Goal: Task Accomplishment & Management: Use online tool/utility

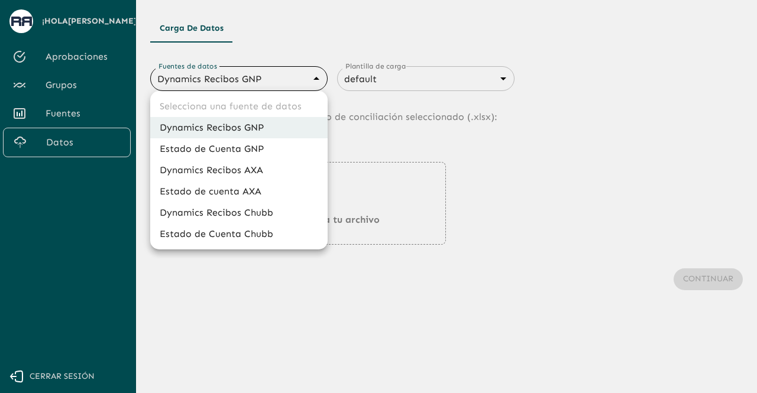
click at [306, 79] on body "Se están procesando los movimientos. Algunas acciones permanecerán deshabilitad…" at bounding box center [378, 196] width 757 height 393
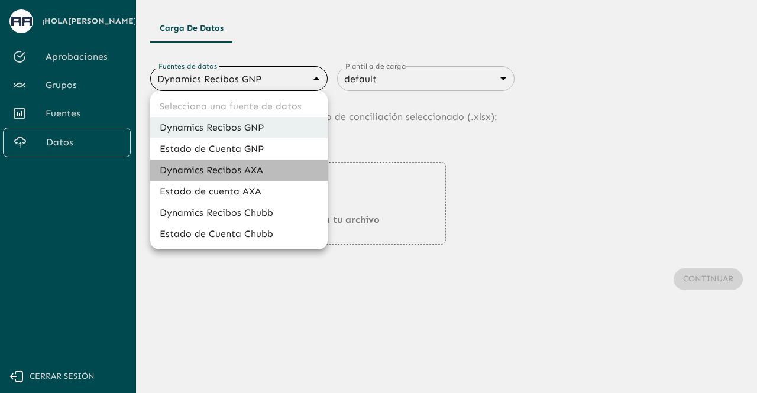
click at [265, 167] on li "Dynamics Recibos AXA" at bounding box center [238, 170] width 177 height 21
type input "689ccc8777b9e7089e38df0f"
type input "689d06949468a1cce7a5d52c"
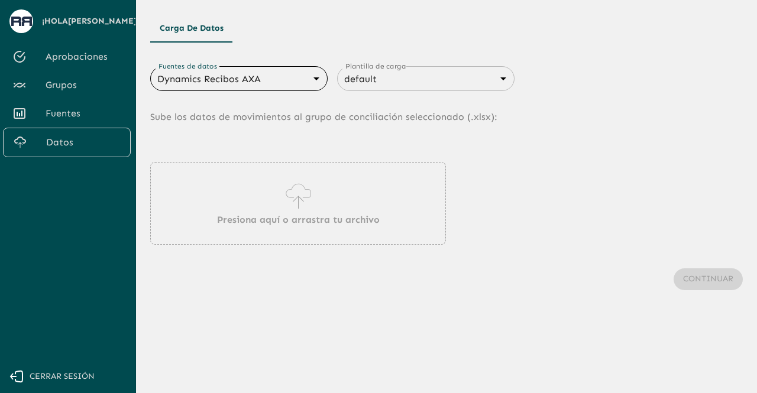
click at [316, 200] on div "Presiona aquí o arrastra tu archivo" at bounding box center [298, 203] width 296 height 83
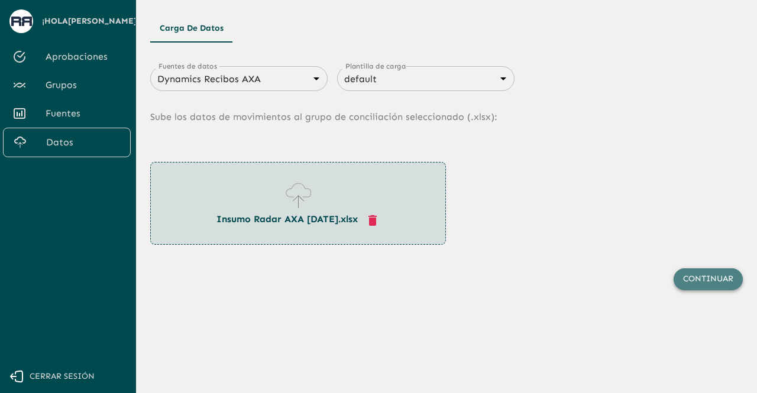
click at [701, 283] on button "Continuar" at bounding box center [708, 280] width 69 height 22
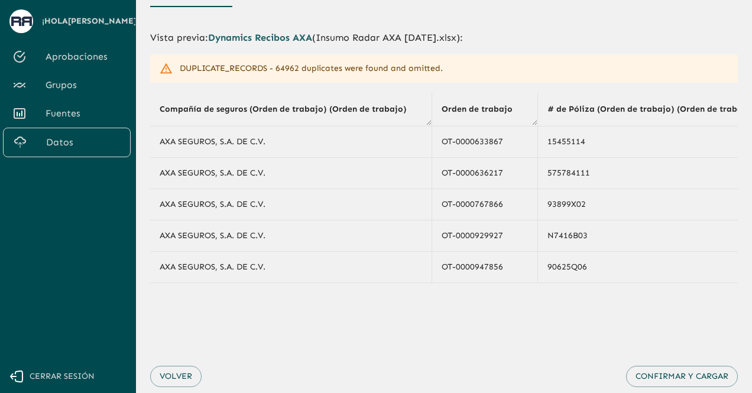
scroll to position [34, 0]
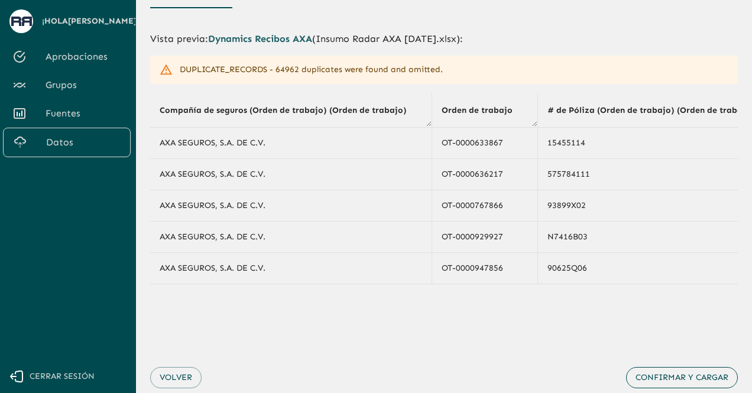
click at [671, 377] on button "Confirmar y cargar" at bounding box center [682, 378] width 112 height 22
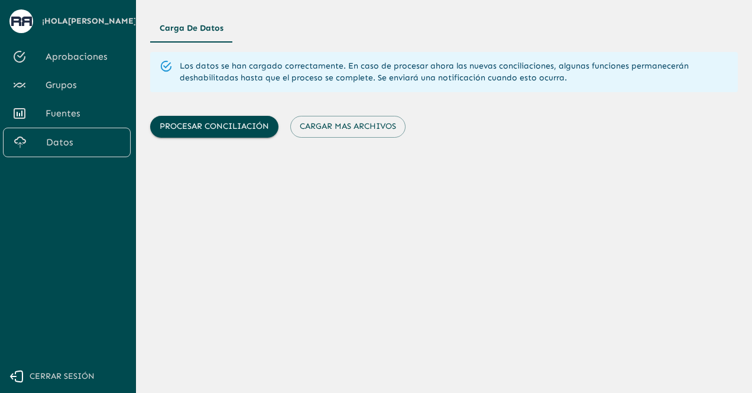
scroll to position [0, 0]
click at [354, 121] on button "Cargar mas archivos" at bounding box center [347, 127] width 115 height 22
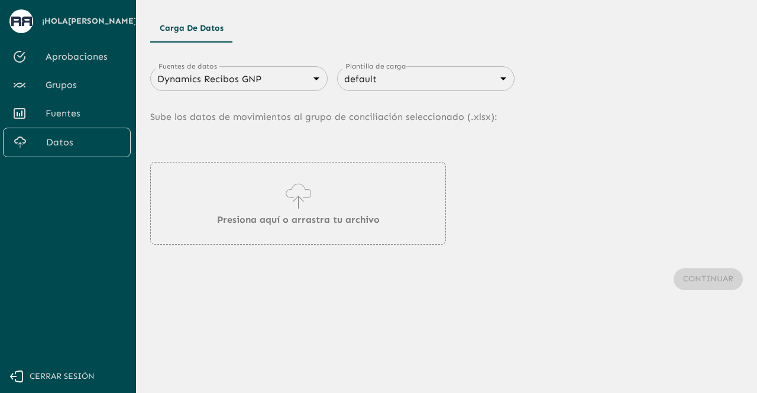
click at [269, 85] on body "Se están procesando los movimientos. Algunas acciones permanecerán deshabilitad…" at bounding box center [378, 196] width 757 height 393
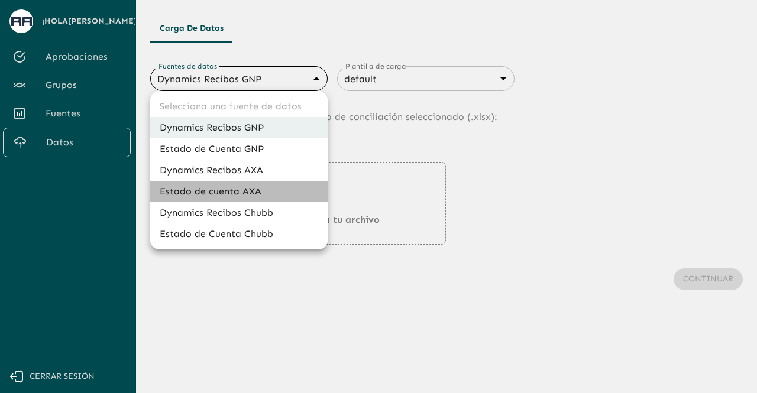
click at [243, 189] on li "Estado de cuenta AXA" at bounding box center [238, 191] width 177 height 21
type input "688d3623321e4b428189379d"
type input "688d3627321e4b42818937a0"
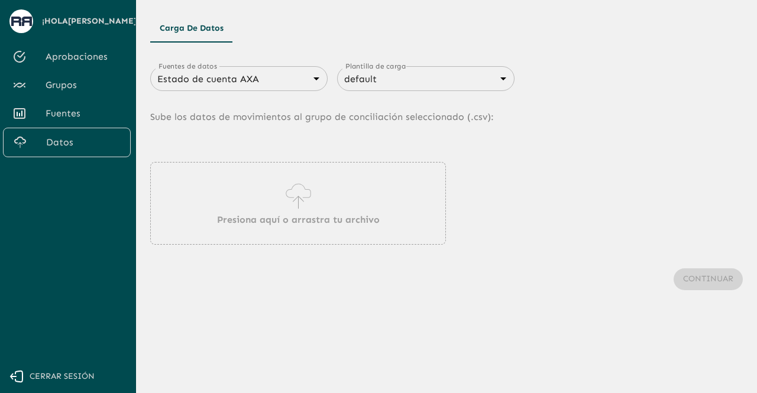
click at [243, 200] on div "Presiona aquí o arrastra tu archivo" at bounding box center [298, 203] width 296 height 83
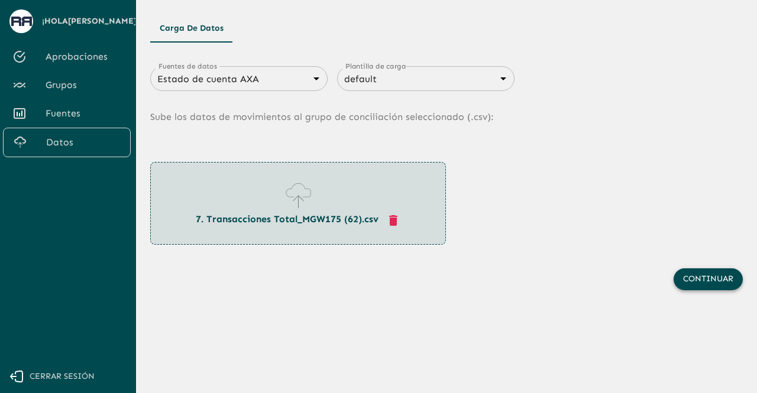
click at [691, 282] on button "Continuar" at bounding box center [708, 280] width 69 height 22
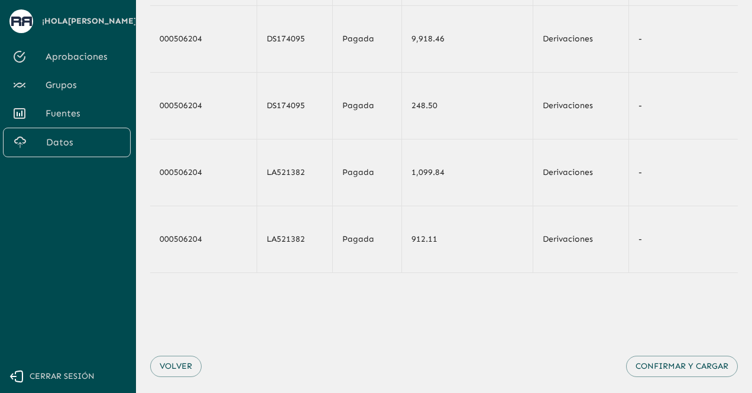
scroll to position [201, 0]
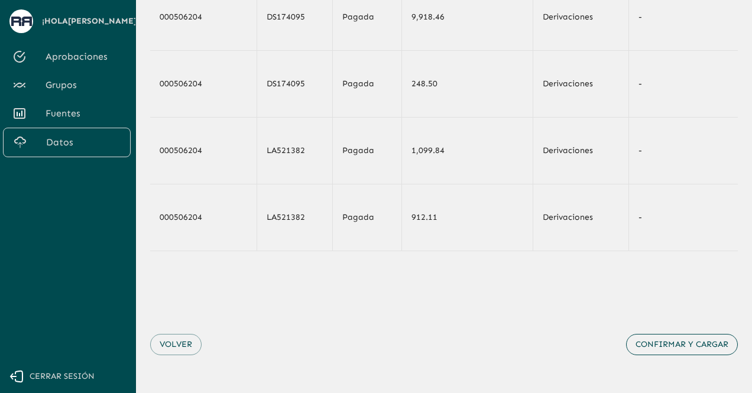
click at [666, 345] on button "Confirmar y cargar" at bounding box center [682, 345] width 112 height 22
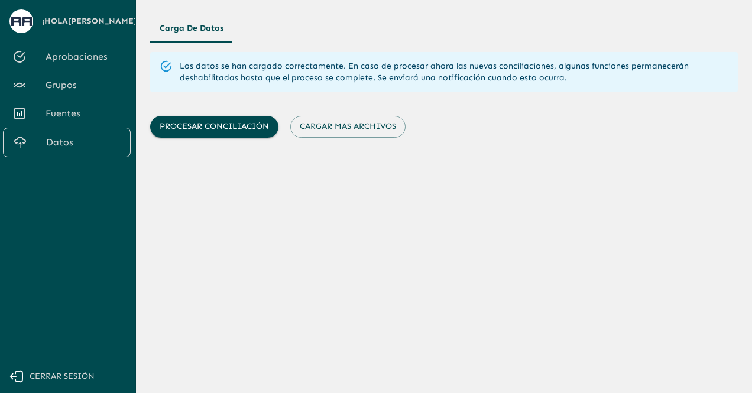
scroll to position [0, 0]
click at [357, 132] on button "Cargar mas archivos" at bounding box center [347, 127] width 115 height 22
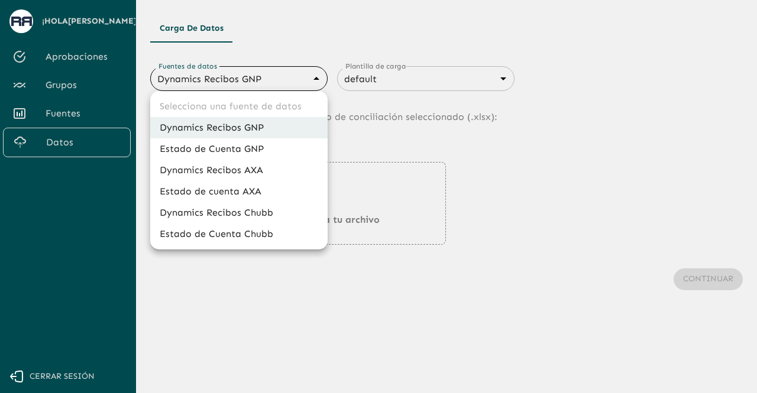
click at [240, 81] on body "Se están procesando los movimientos. Algunas acciones permanecerán deshabilitad…" at bounding box center [378, 196] width 757 height 393
click at [214, 189] on li "Estado de cuenta AXA" at bounding box center [238, 191] width 177 height 21
type input "688d3623321e4b428189379d"
type input "688d3627321e4b42818937a0"
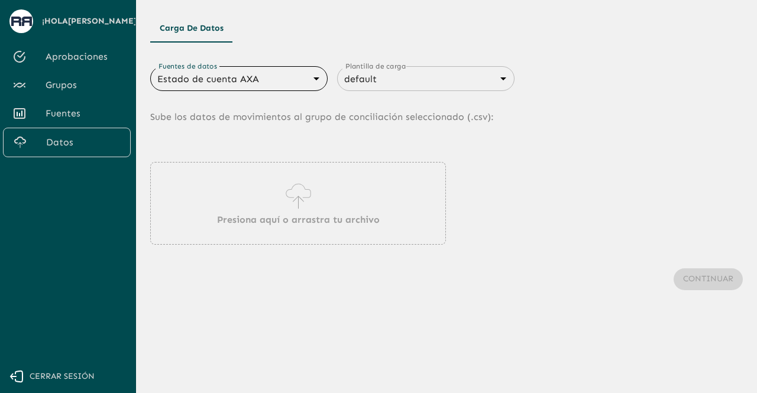
click at [255, 205] on div "Presiona aquí o arrastra tu archivo" at bounding box center [298, 203] width 296 height 83
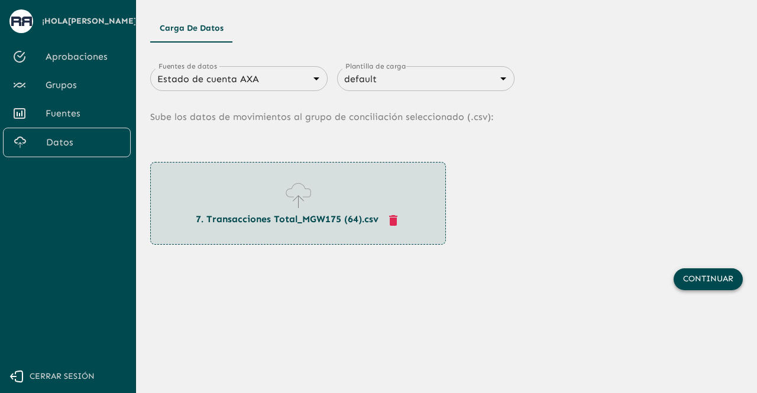
click at [695, 286] on button "Continuar" at bounding box center [708, 280] width 69 height 22
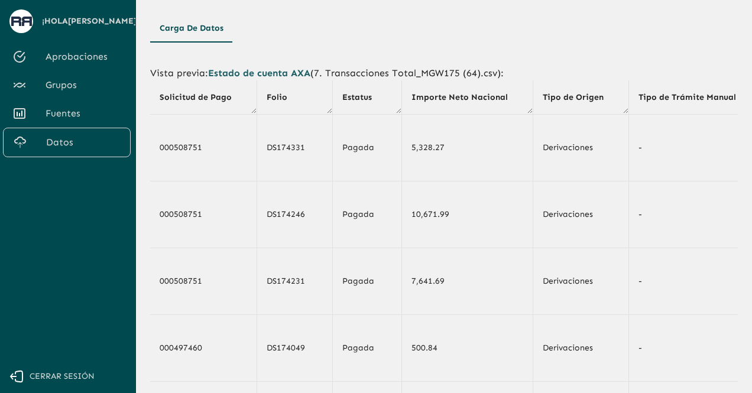
scroll to position [201, 0]
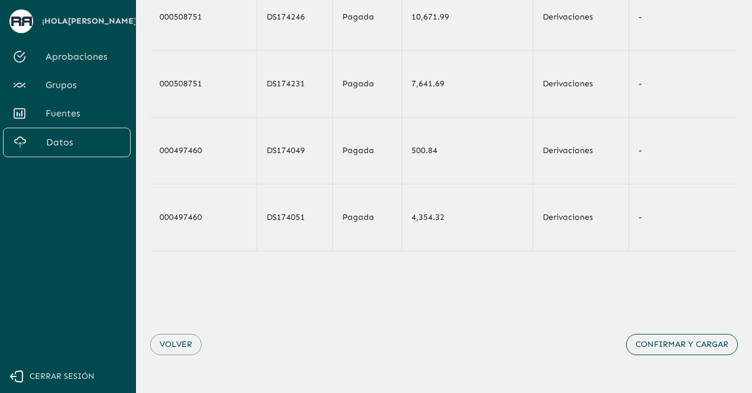
click at [680, 349] on button "Confirmar y cargar" at bounding box center [682, 345] width 112 height 22
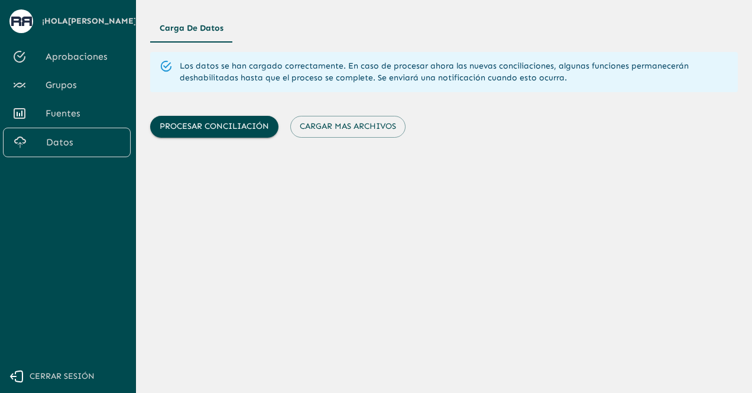
scroll to position [0, 0]
click at [313, 127] on button "Cargar mas archivos" at bounding box center [347, 127] width 115 height 22
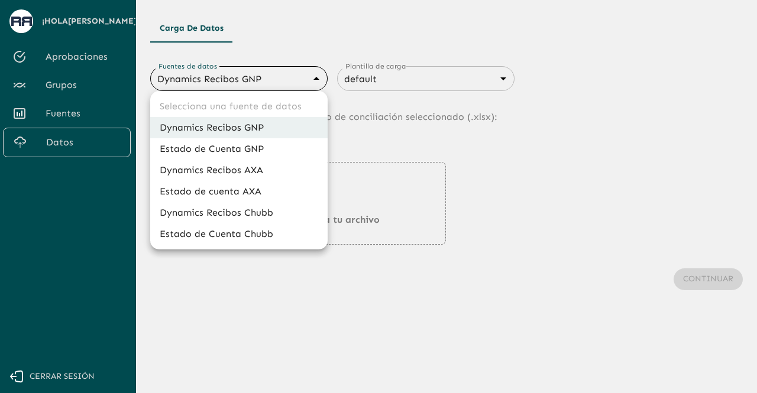
click at [235, 80] on body "Se están procesando los movimientos. Algunas acciones permanecerán deshabilitad…" at bounding box center [378, 196] width 757 height 393
click at [235, 185] on li "Estado de cuenta AXA" at bounding box center [238, 191] width 177 height 21
type input "688d3623321e4b428189379d"
type input "688d3627321e4b42818937a0"
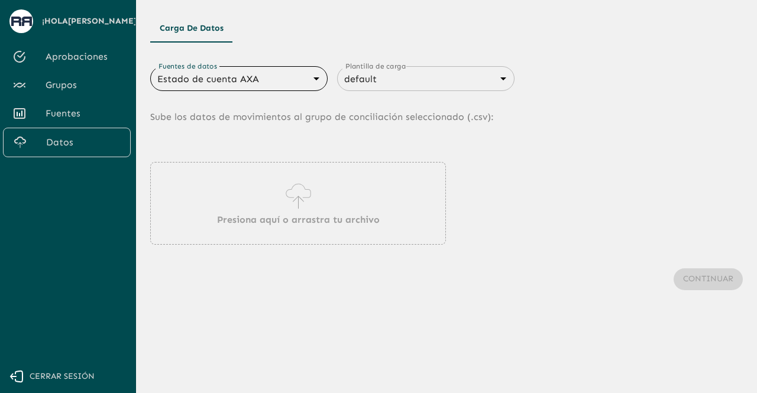
click at [271, 187] on div "Presiona aquí o arrastra tu archivo" at bounding box center [298, 203] width 296 height 83
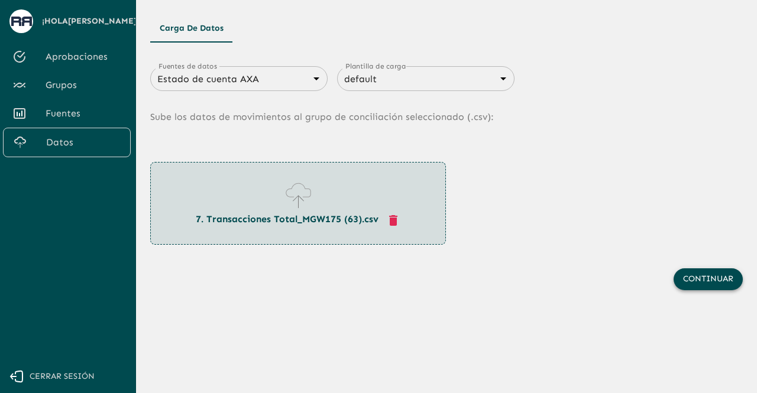
click at [698, 279] on button "Continuar" at bounding box center [708, 280] width 69 height 22
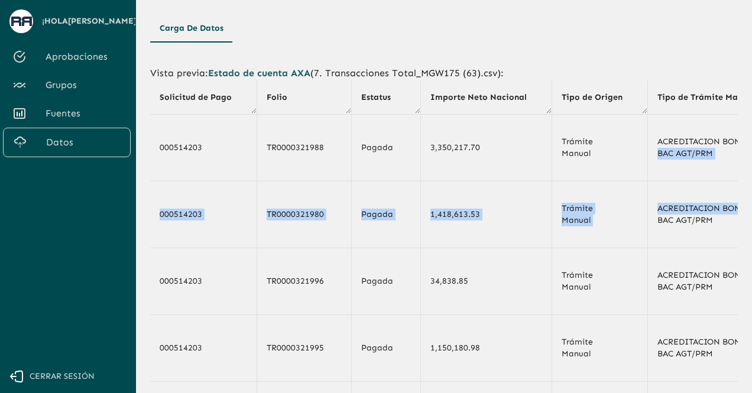
drag, startPoint x: 751, startPoint y: 145, endPoint x: 751, endPoint y: 211, distance: 66.2
click at [751, 211] on main "Carga de Datos Vista previa : Estado de cuenta AXA ( 7. Transacciones Total_MGW…" at bounding box center [444, 196] width 616 height 393
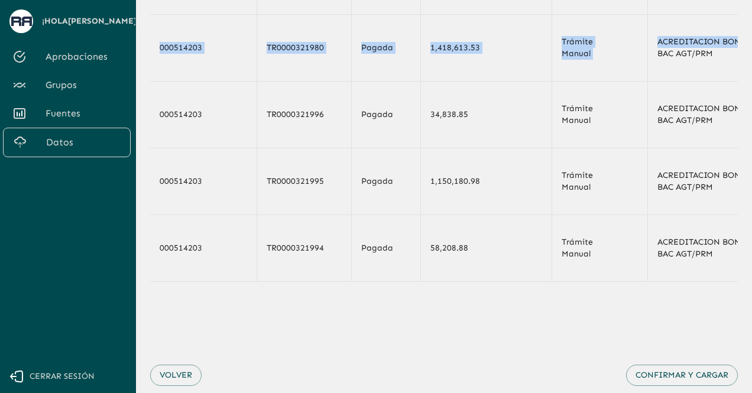
scroll to position [201, 0]
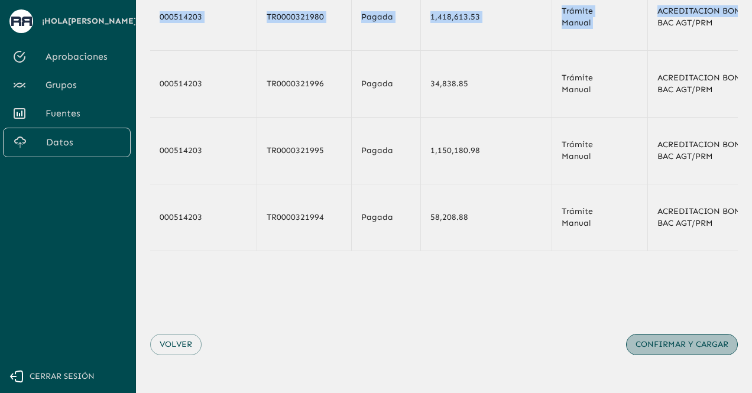
click at [690, 347] on button "Confirmar y cargar" at bounding box center [682, 345] width 112 height 22
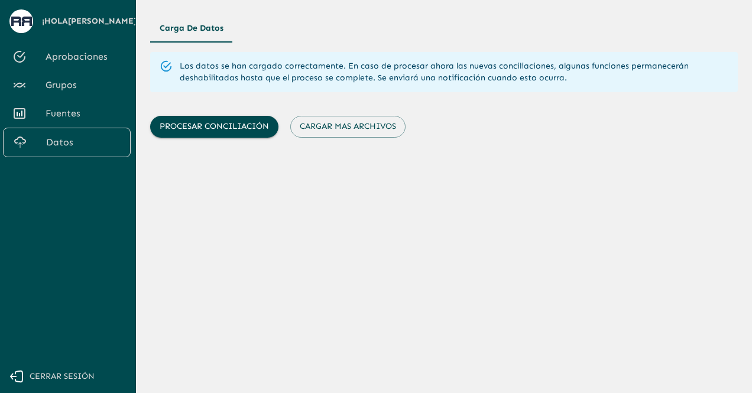
scroll to position [0, 0]
click at [390, 127] on button "Cargar mas archivos" at bounding box center [347, 127] width 115 height 22
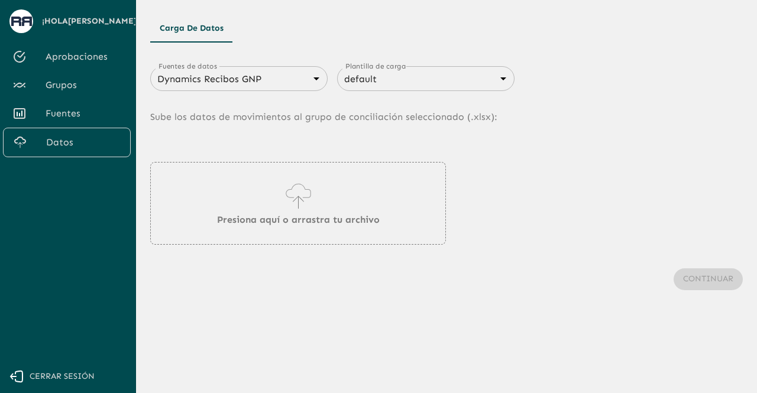
click at [297, 83] on body "Se están procesando los movimientos. Algunas acciones permanecerán deshabilitad…" at bounding box center [378, 196] width 757 height 393
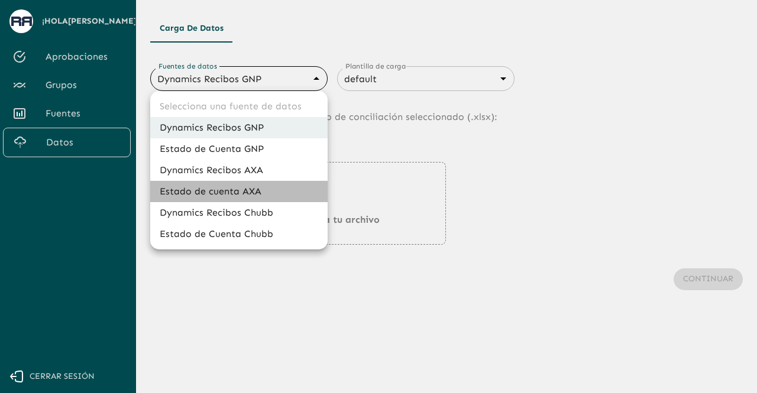
click at [243, 190] on li "Estado de cuenta AXA" at bounding box center [238, 191] width 177 height 21
type input "688d3623321e4b428189379d"
type input "688d3627321e4b42818937a0"
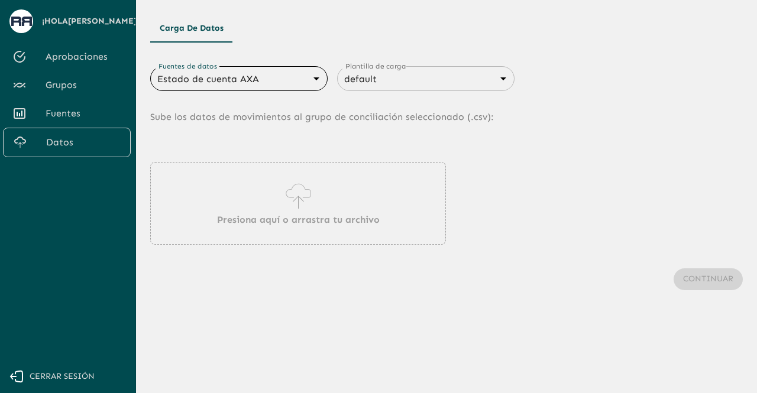
click at [308, 213] on p "Presiona aquí o arrastra tu archivo" at bounding box center [298, 220] width 163 height 14
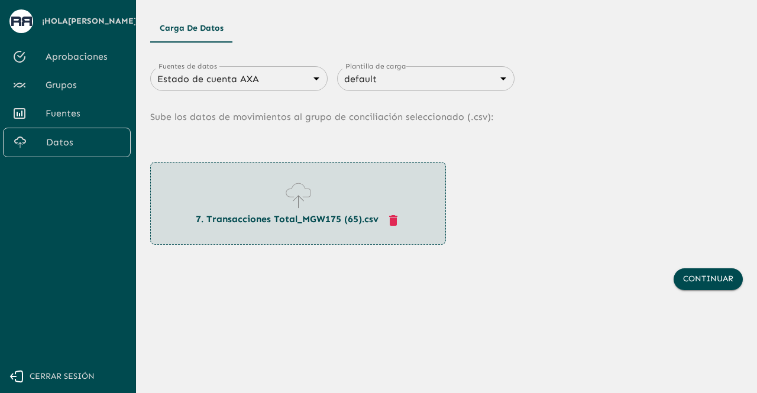
click at [704, 290] on div "Continuar" at bounding box center [446, 279] width 593 height 69
click at [701, 284] on button "Continuar" at bounding box center [708, 280] width 69 height 22
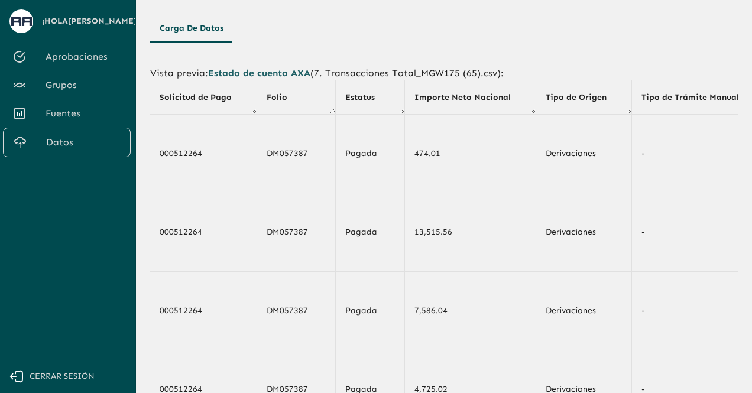
scroll to position [257, 0]
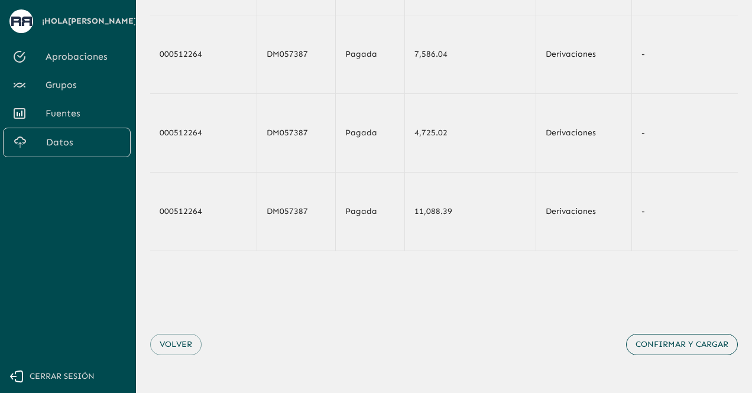
click at [687, 351] on button "Confirmar y cargar" at bounding box center [682, 345] width 112 height 22
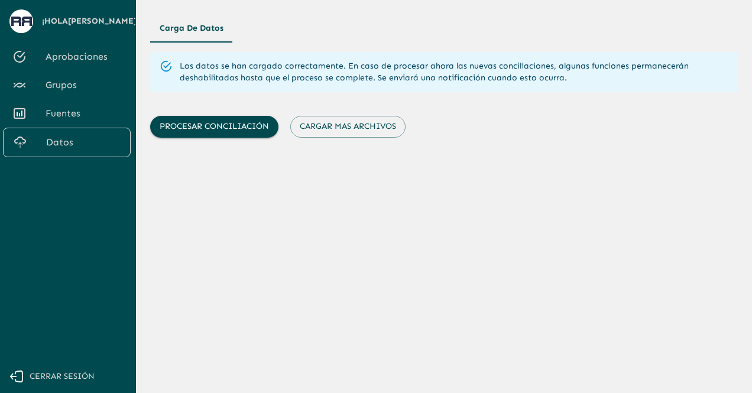
scroll to position [0, 0]
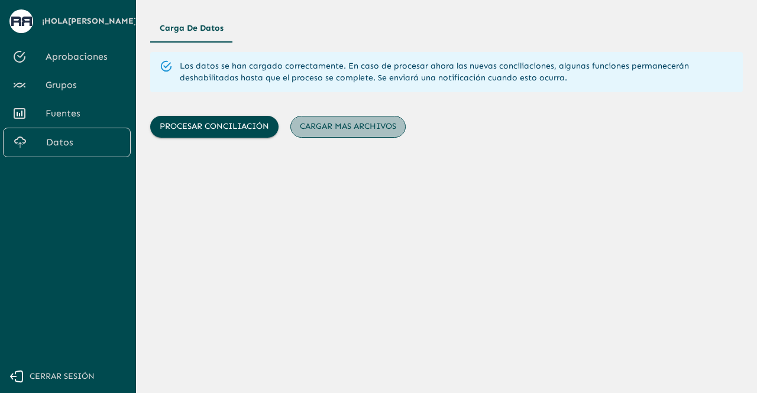
click at [354, 131] on button "Cargar mas archivos" at bounding box center [347, 127] width 115 height 22
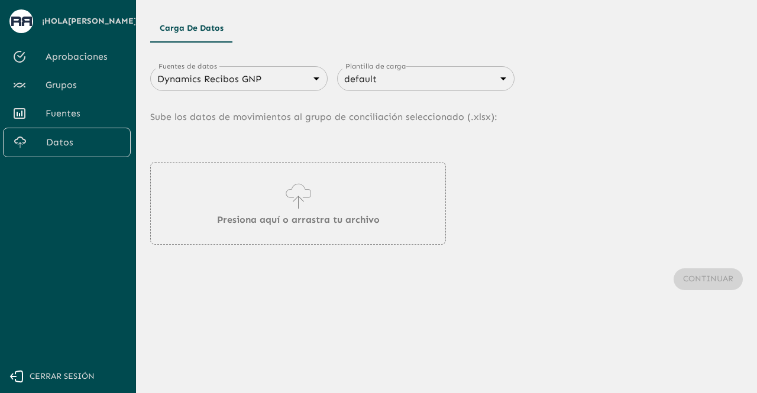
click at [264, 78] on body "Se están procesando los movimientos. Algunas acciones permanecerán deshabilitad…" at bounding box center [378, 196] width 757 height 393
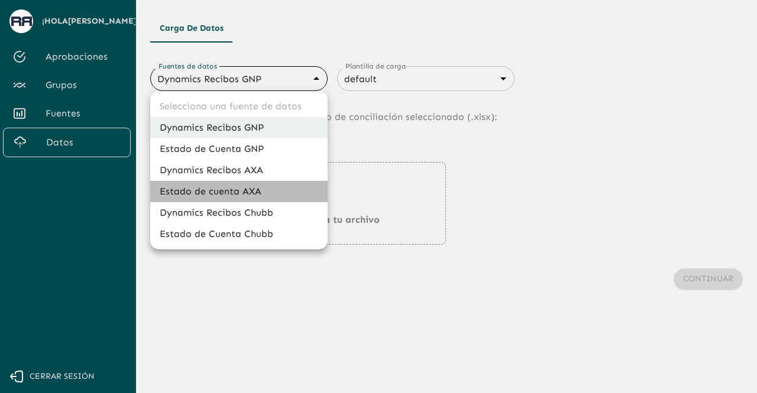
click at [220, 185] on li "Estado de cuenta AXA" at bounding box center [238, 191] width 177 height 21
type input "688d3623321e4b428189379d"
type input "688d3627321e4b42818937a0"
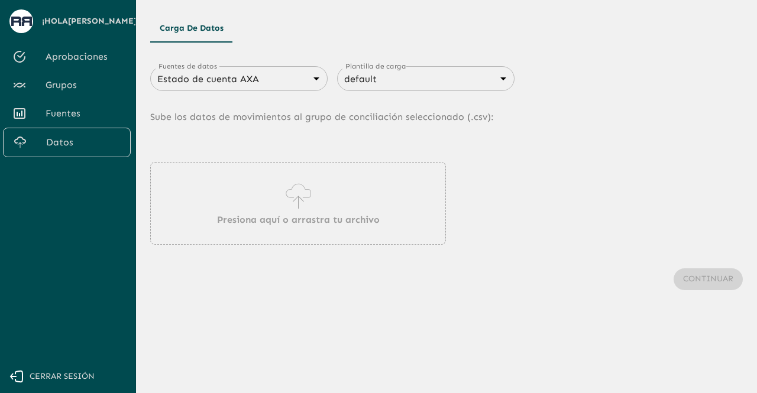
click at [265, 209] on div "Presiona aquí o arrastra tu archivo" at bounding box center [298, 203] width 296 height 83
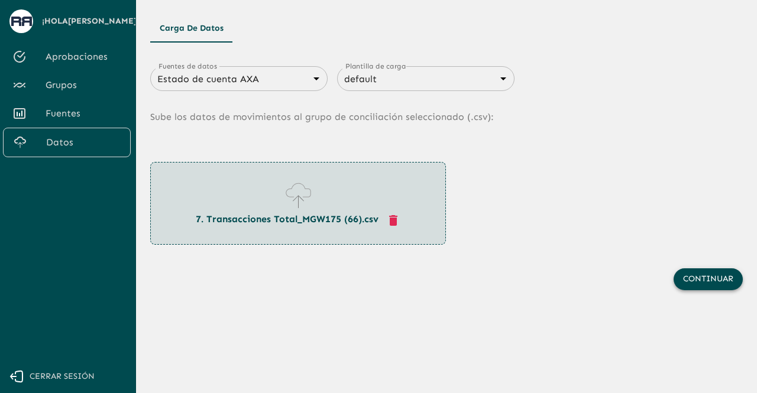
click at [691, 277] on button "Continuar" at bounding box center [708, 280] width 69 height 22
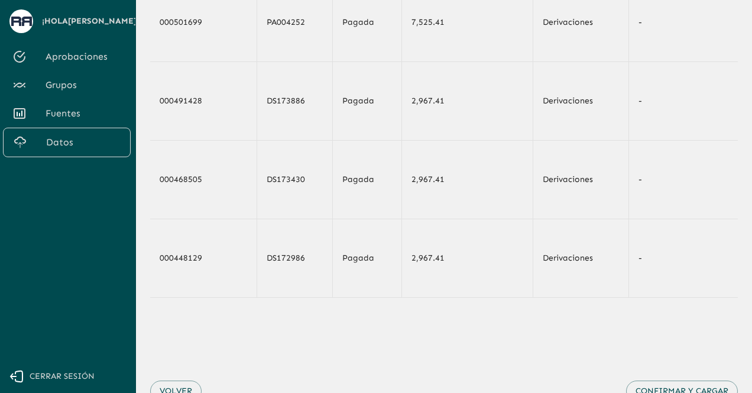
scroll to position [260, 0]
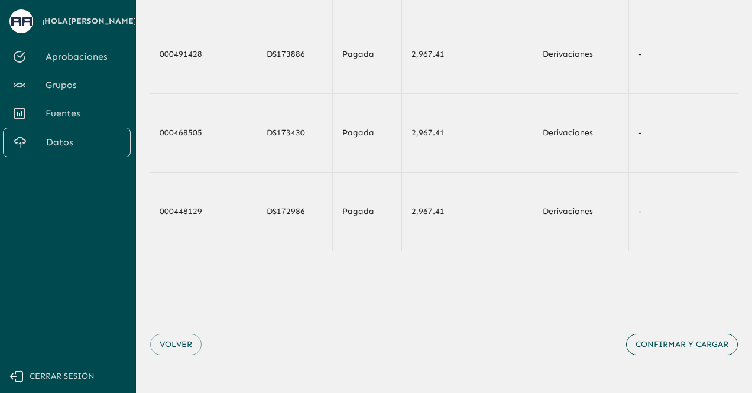
click at [698, 352] on button "Confirmar y cargar" at bounding box center [682, 345] width 112 height 22
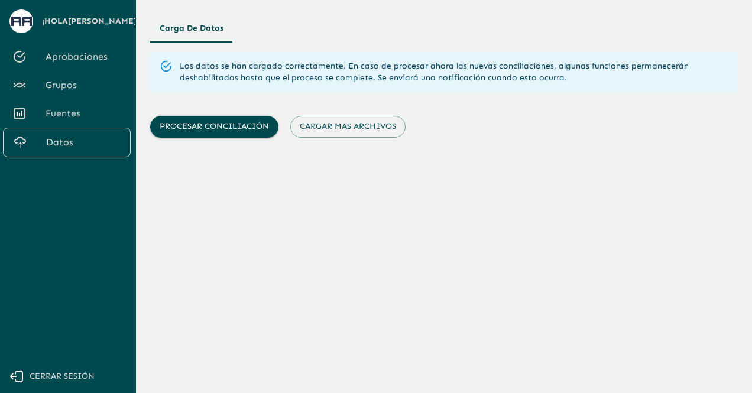
scroll to position [0, 0]
click at [375, 130] on button "Cargar mas archivos" at bounding box center [347, 127] width 115 height 22
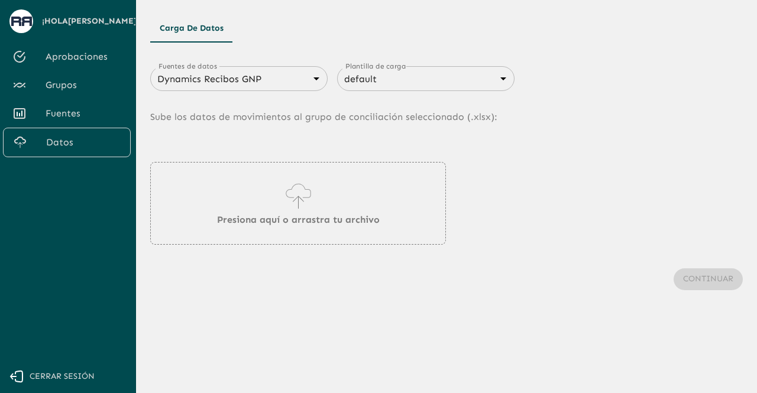
click at [284, 74] on body "Se están procesando los movimientos. Algunas acciones permanecerán deshabilitad…" at bounding box center [378, 196] width 757 height 393
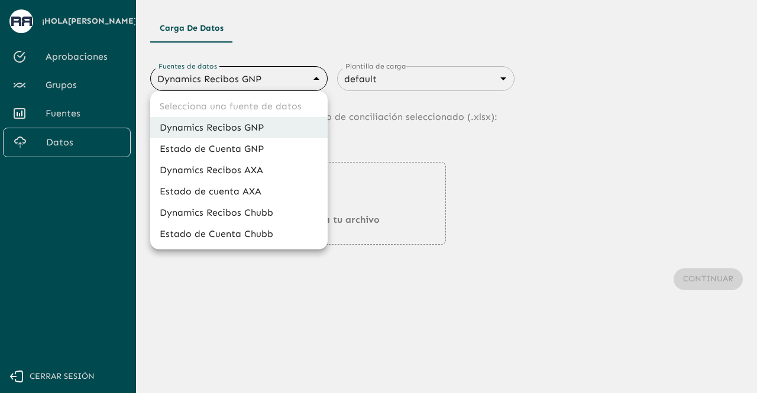
click at [241, 190] on li "Estado de cuenta AXA" at bounding box center [238, 191] width 177 height 21
type input "688d3623321e4b428189379d"
type input "688d3627321e4b42818937a0"
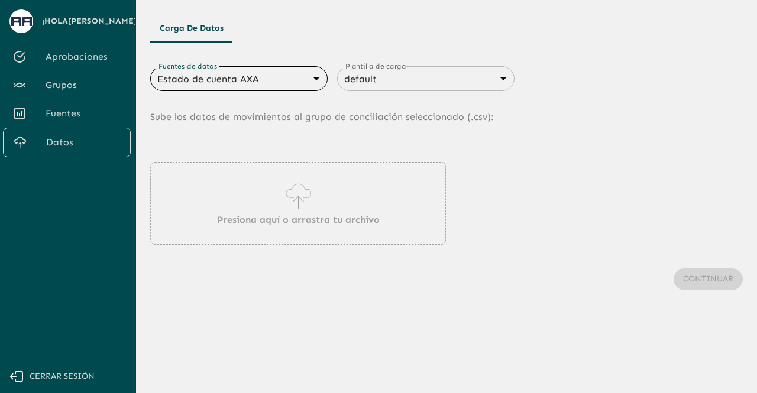
click at [279, 209] on div "Presiona aquí o arrastra tu archivo" at bounding box center [298, 203] width 296 height 83
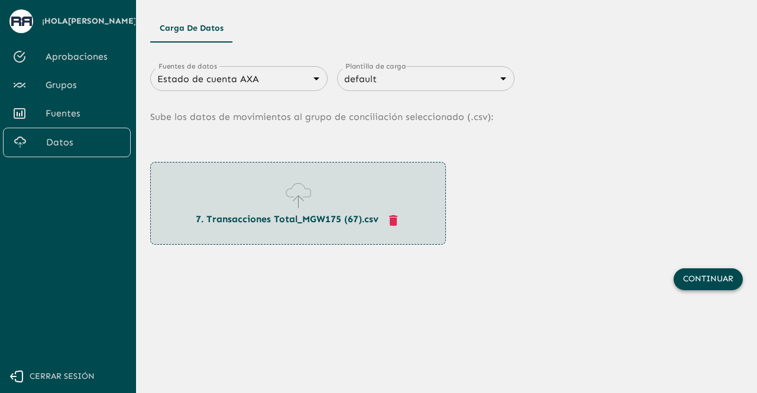
click at [688, 279] on button "Continuar" at bounding box center [708, 280] width 69 height 22
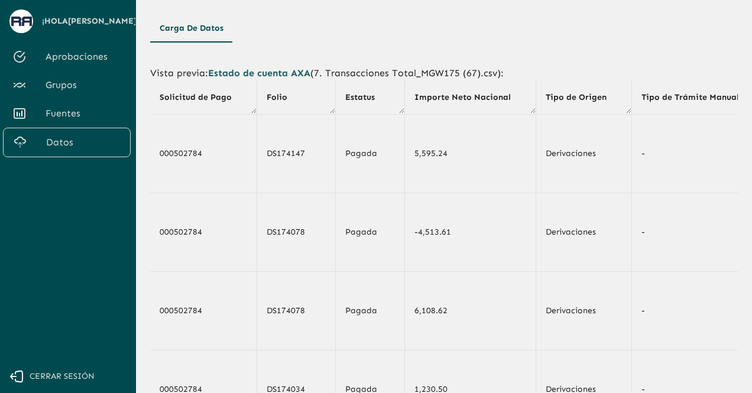
drag, startPoint x: 751, startPoint y: 220, endPoint x: 745, endPoint y: 266, distance: 46.5
click at [745, 266] on main "Carga de Datos Vista previa : Estado de cuenta AXA ( 7. Transacciones Total_MGW…" at bounding box center [444, 196] width 616 height 393
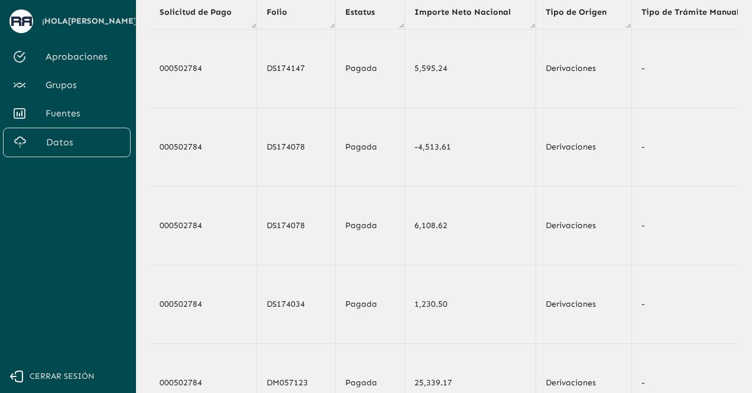
scroll to position [260, 0]
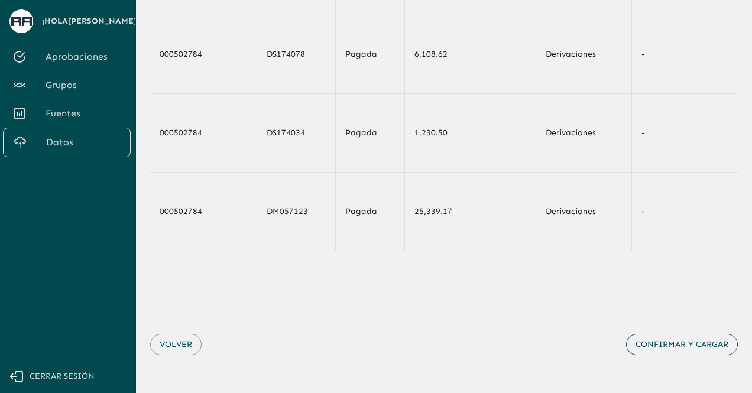
click at [693, 337] on button "Confirmar y cargar" at bounding box center [682, 345] width 112 height 22
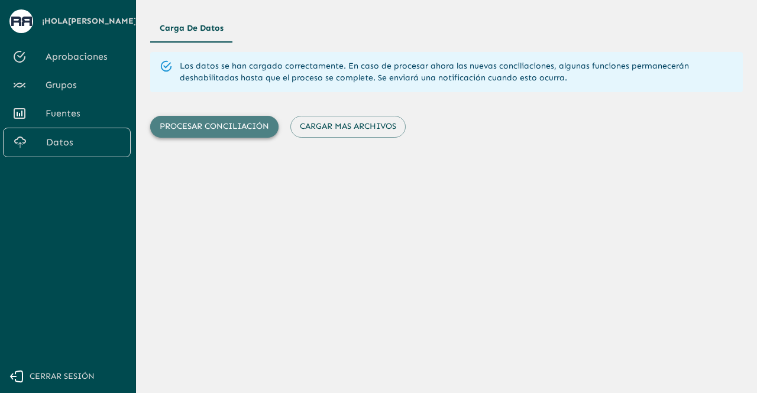
click at [234, 126] on button "Procesar conciliación" at bounding box center [214, 127] width 128 height 22
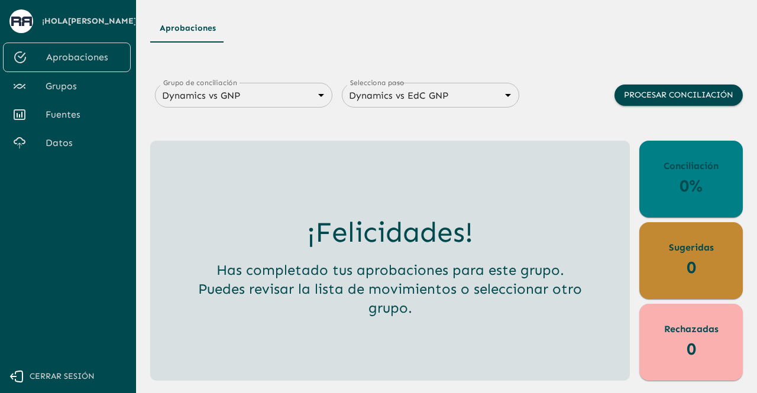
click at [280, 98] on body "Se están procesando los movimientos. Algunas acciones permanecerán deshabilitad…" at bounding box center [378, 196] width 757 height 393
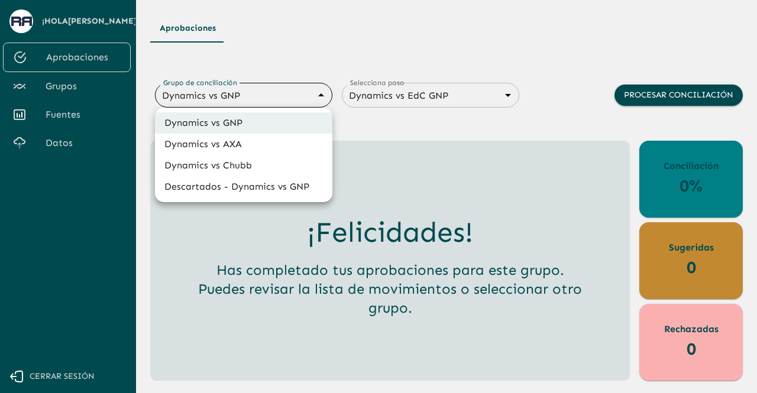
click at [260, 141] on li "Dynamics vs AXA" at bounding box center [243, 144] width 177 height 21
type input "688d0fb445366dcf85fc95f2"
type input "688d222080ad215155b0dc6c"
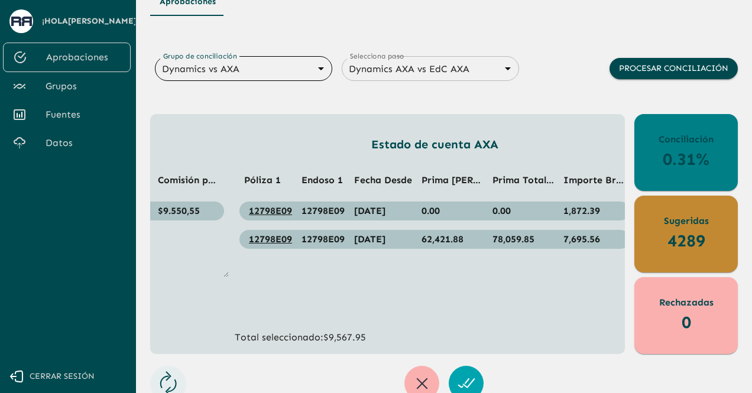
scroll to position [28, 0]
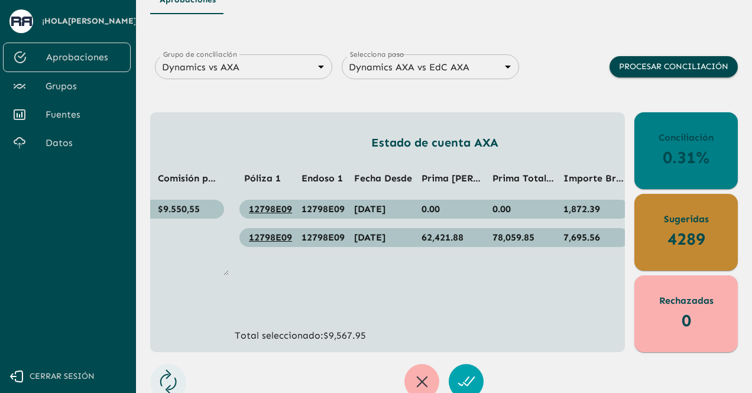
click at [484, 372] on div at bounding box center [444, 381] width 588 height 35
click at [473, 375] on icon "button" at bounding box center [466, 382] width 19 height 19
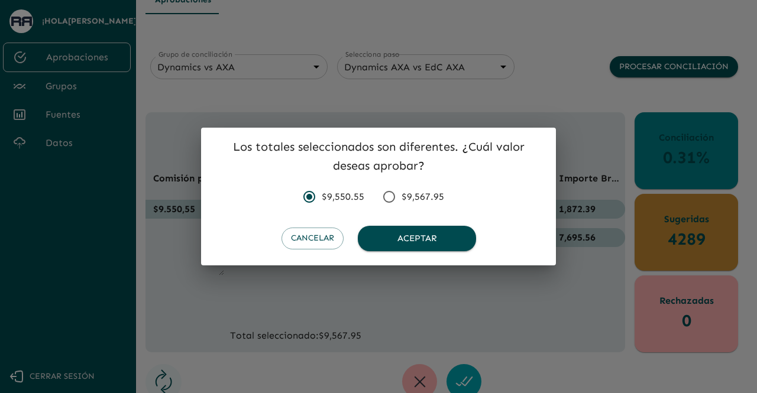
click at [388, 195] on input "$9,567.95" at bounding box center [389, 197] width 25 height 25
click at [389, 241] on button "Aceptar" at bounding box center [417, 238] width 118 height 25
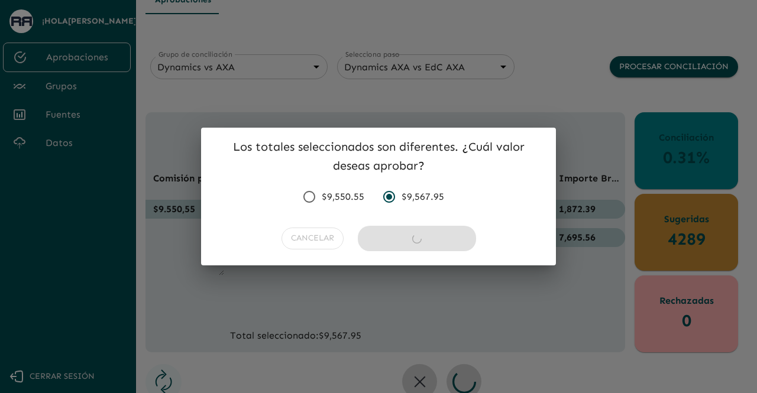
radio input "false"
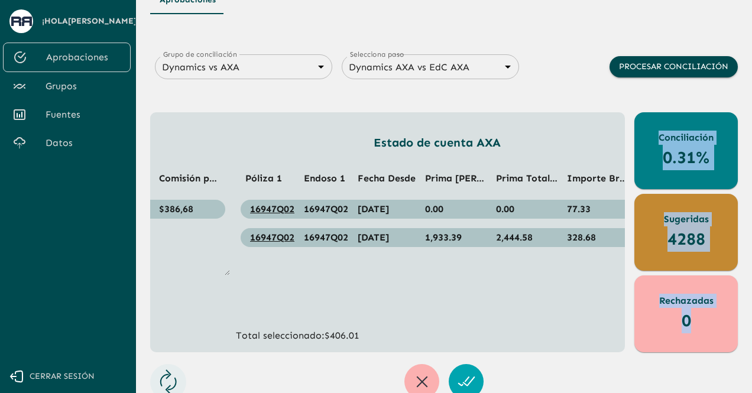
drag, startPoint x: 502, startPoint y: 346, endPoint x: 436, endPoint y: 358, distance: 66.7
click at [436, 358] on div "Aprobaciones Grupo de conciliación Dynamics vs AXA 688d0fb445366dcf85fc95f2 Gru…" at bounding box center [444, 192] width 588 height 413
click at [489, 318] on div "Estado de cuenta AXA Póliza 1 Endoso 1 Fecha Desde Prima [PERSON_NAME] OK Prima…" at bounding box center [437, 238] width 402 height 209
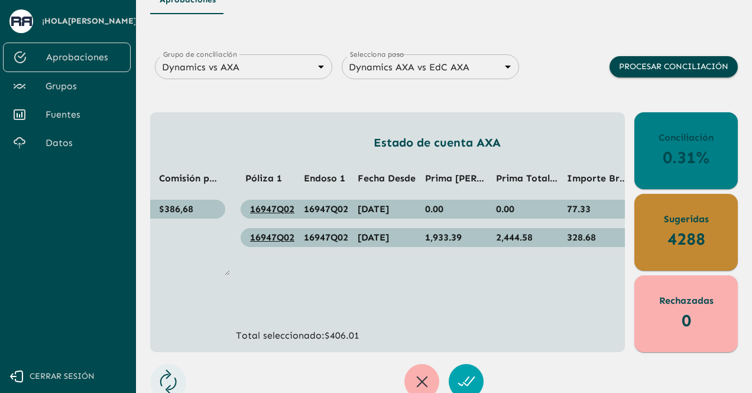
click at [453, 355] on div "Aprobaciones Grupo de conciliación Dynamics vs AXA 688d0fb445366dcf85fc95f2 Gru…" at bounding box center [444, 192] width 588 height 413
drag, startPoint x: 452, startPoint y: 352, endPoint x: 364, endPoint y: 345, distance: 87.8
click at [364, 345] on div "Dynamics Recibos AXA Poliza 1 Endoso Identificado Fecha inicio Prima [PERSON_NA…" at bounding box center [387, 232] width 475 height 240
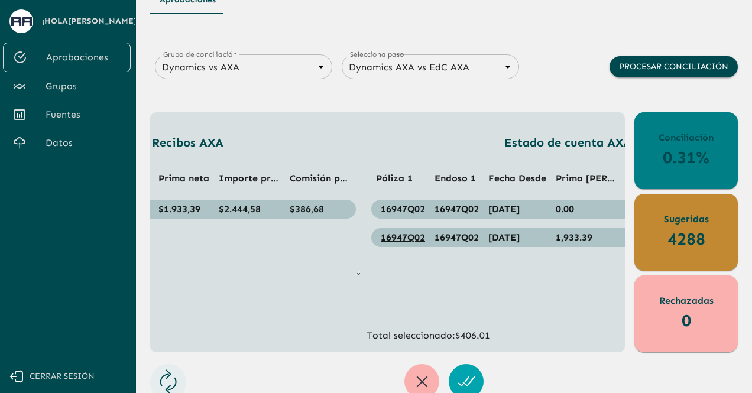
scroll to position [0, 208]
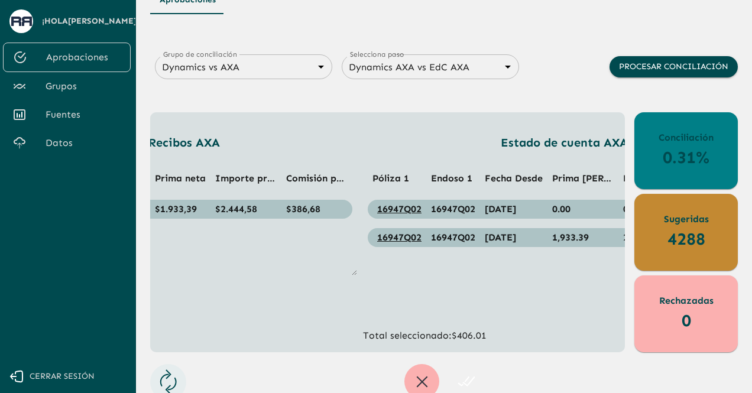
click at [472, 373] on icon "button" at bounding box center [466, 382] width 19 height 19
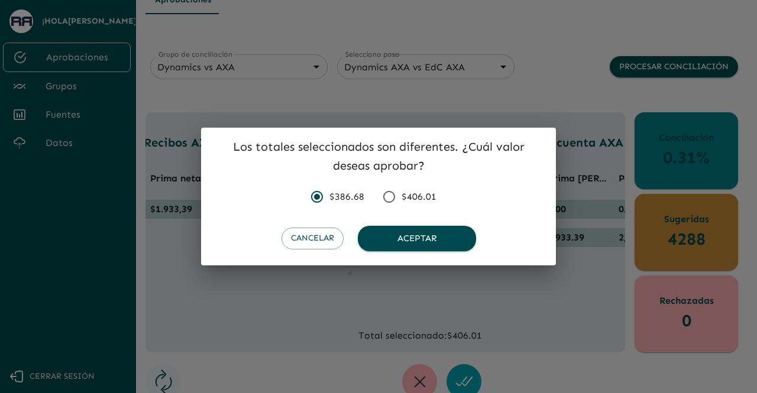
click at [408, 198] on span "$406.01" at bounding box center [419, 197] width 35 height 14
click at [402, 198] on input "$406.01" at bounding box center [389, 197] width 25 height 25
click at [406, 235] on button "Aceptar" at bounding box center [417, 238] width 118 height 25
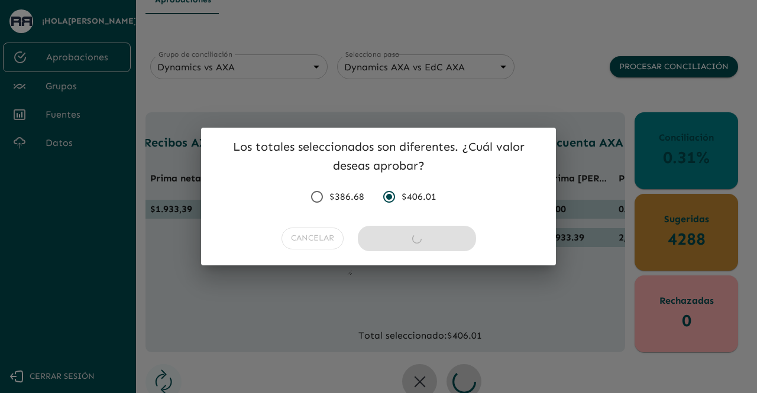
radio input "false"
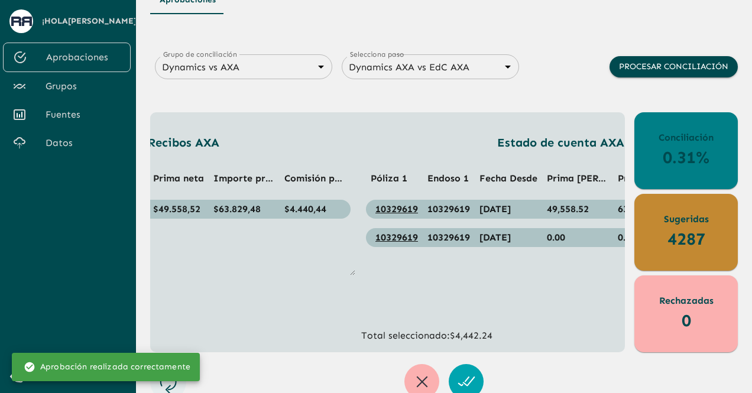
click at [64, 81] on span "Grupos" at bounding box center [84, 86] width 76 height 14
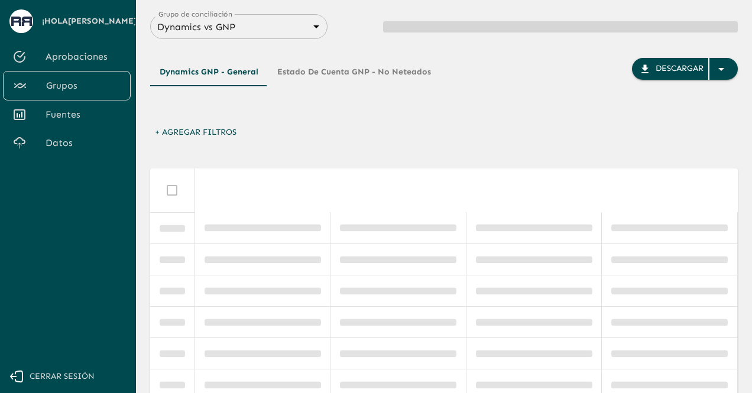
click at [266, 33] on body "Se están procesando los movimientos. Algunas acciones permanecerán deshabilitad…" at bounding box center [376, 196] width 752 height 393
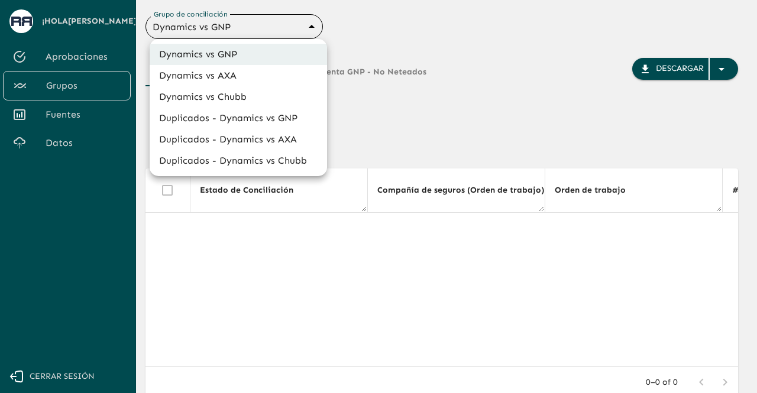
click at [222, 71] on li "Dynamics vs AXA" at bounding box center [238, 75] width 177 height 21
type input "688d0fb445366dcf85fc95f2"
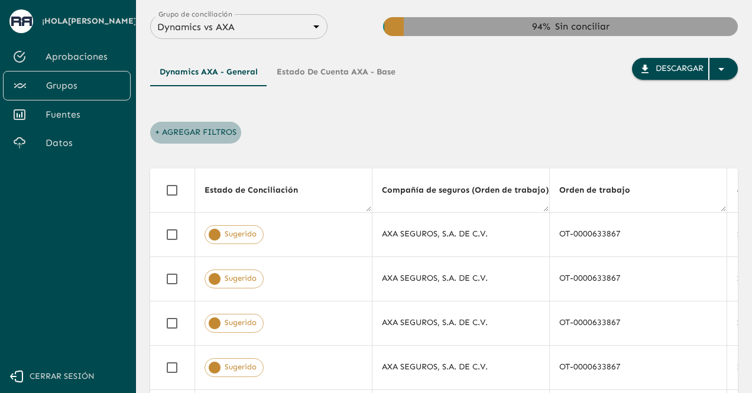
click at [170, 131] on button "+ Agregar Filtros" at bounding box center [195, 133] width 91 height 22
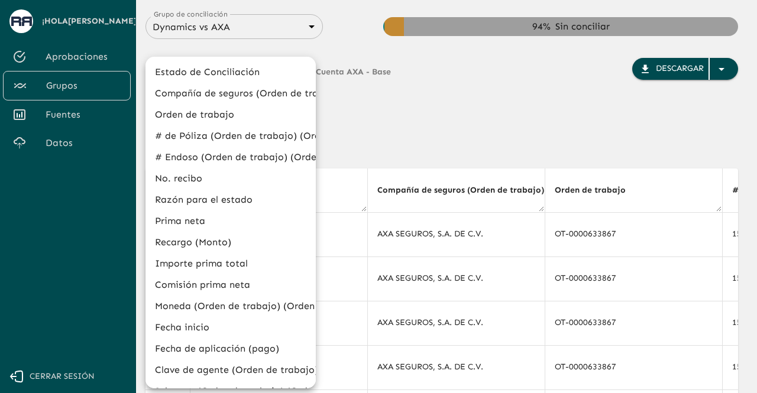
click at [199, 74] on li "Estado de Conciliación" at bounding box center [230, 72] width 170 height 21
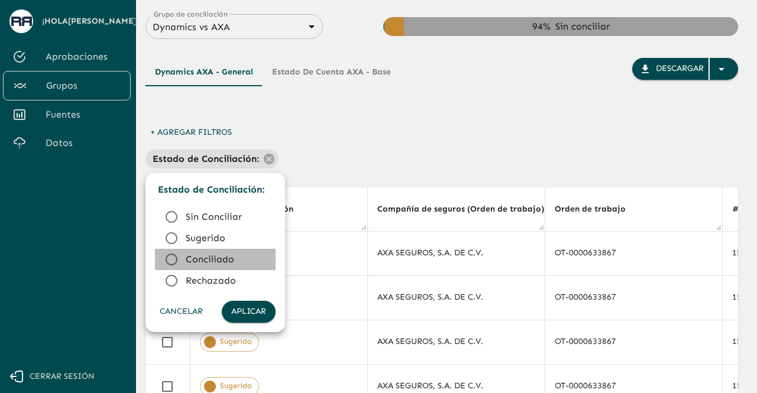
click at [169, 260] on icon at bounding box center [171, 260] width 14 height 14
click at [242, 315] on button "Aplicar" at bounding box center [249, 312] width 54 height 22
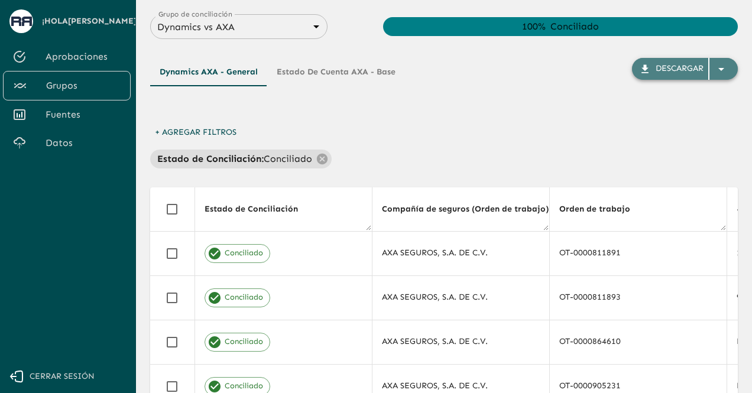
click at [723, 70] on icon "button" at bounding box center [721, 69] width 14 height 14
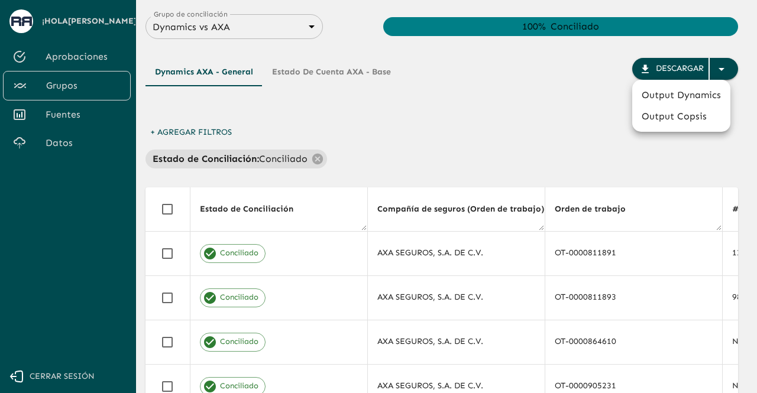
click at [568, 100] on div at bounding box center [378, 196] width 757 height 393
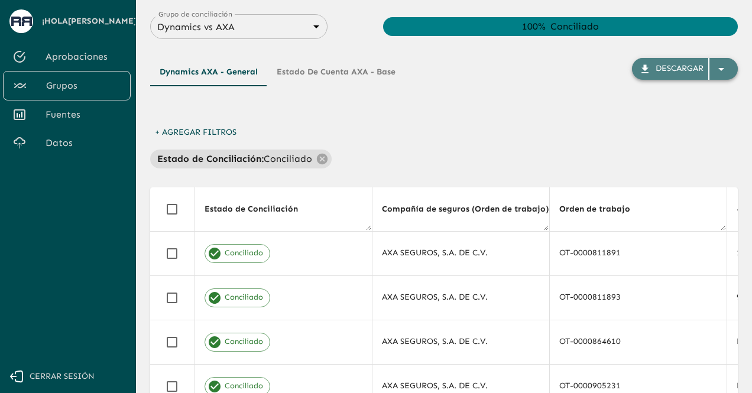
click at [646, 72] on icon "button" at bounding box center [645, 68] width 7 height 8
click at [335, 75] on button "Estado de cuenta AXA - Base" at bounding box center [336, 72] width 138 height 28
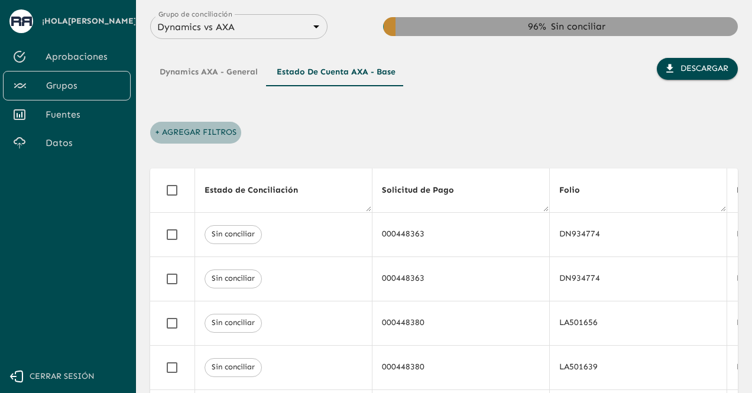
click at [185, 132] on button "+ Agregar Filtros" at bounding box center [195, 133] width 91 height 22
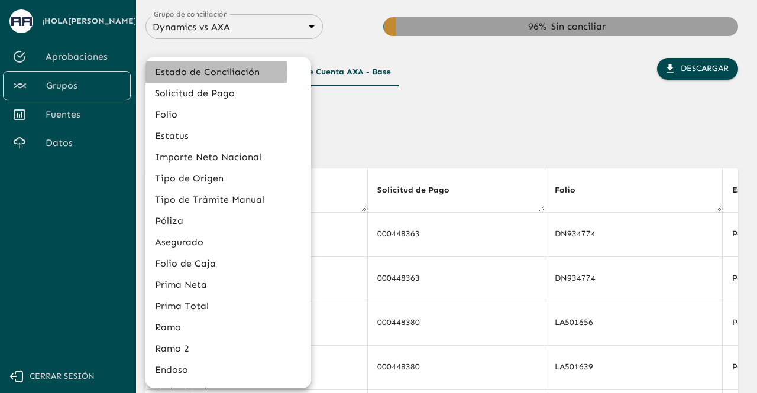
click at [198, 73] on li "Estado de Conciliación" at bounding box center [228, 72] width 166 height 21
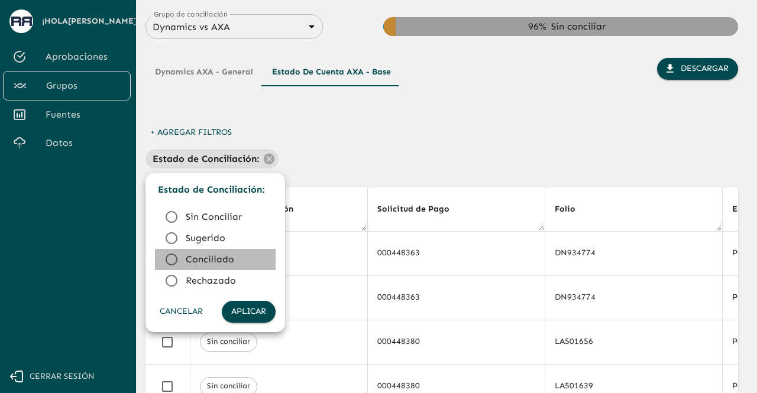
click at [168, 255] on icon at bounding box center [172, 260] width 12 height 12
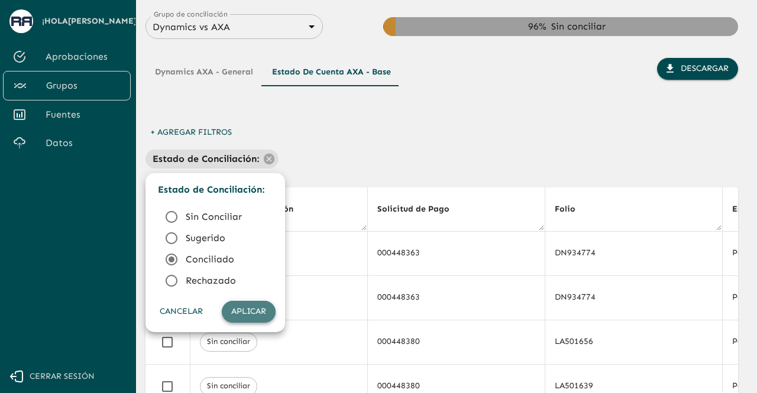
click at [239, 313] on button "Aplicar" at bounding box center [249, 312] width 54 height 22
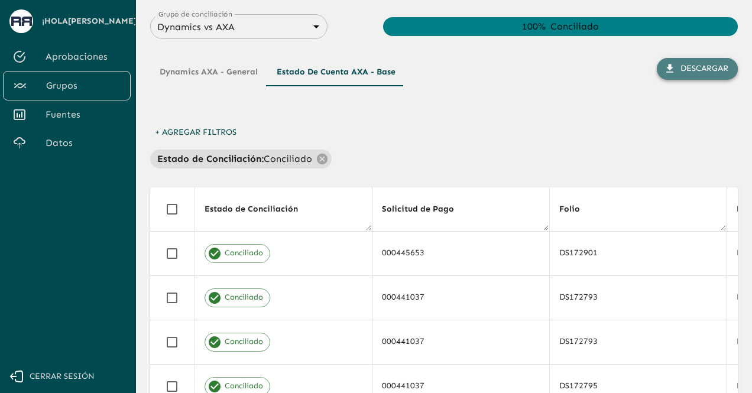
click at [695, 70] on button "Descargar" at bounding box center [697, 69] width 81 height 22
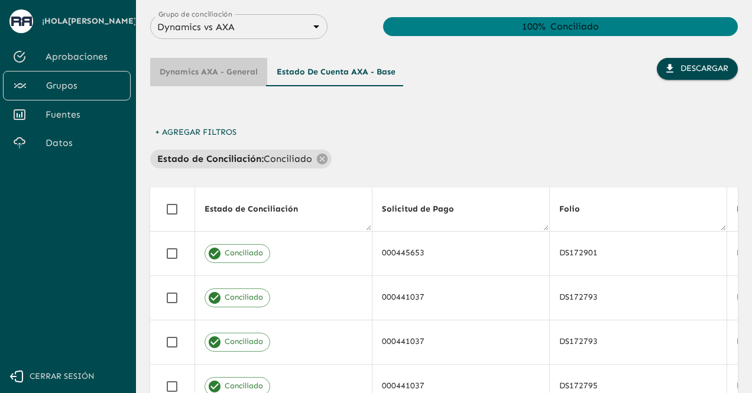
click at [207, 76] on button "Dynamics AXA - General" at bounding box center [208, 72] width 117 height 28
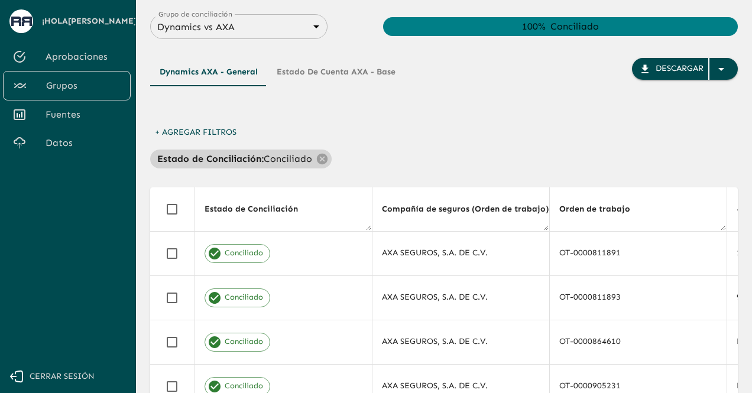
click at [251, 167] on div "Estado de Conciliación : Conciliado" at bounding box center [241, 159] width 182 height 19
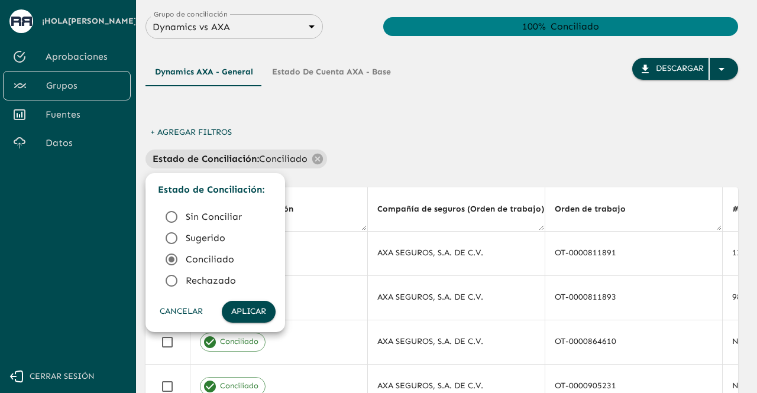
click at [177, 238] on icon at bounding box center [172, 238] width 12 height 12
click at [241, 328] on ul "Estado de Conciliación : Sin Conciliar Sugerido Conciliado Rechazado Cancelar A…" at bounding box center [215, 252] width 140 height 159
click at [249, 318] on button "Aplicar" at bounding box center [249, 312] width 54 height 22
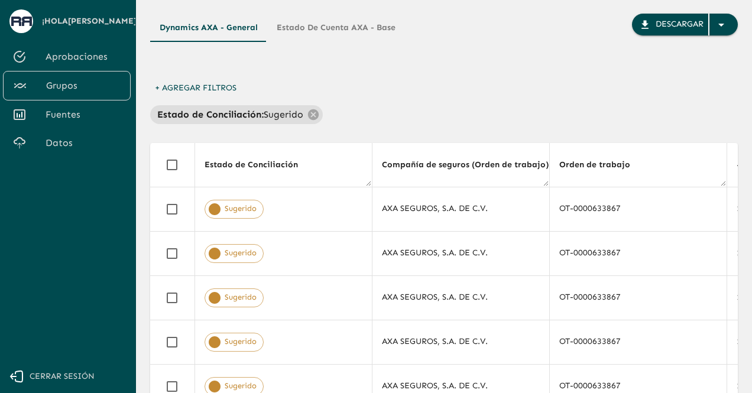
scroll to position [43, 0]
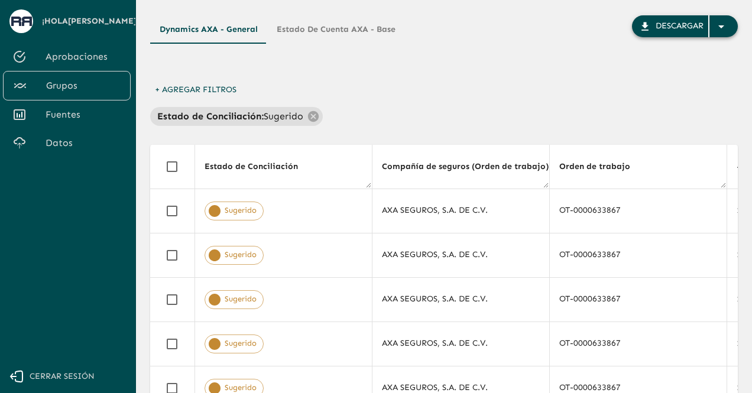
click at [640, 31] on icon "button" at bounding box center [645, 27] width 12 height 12
click at [80, 57] on span "Aprobaciones" at bounding box center [84, 57] width 76 height 14
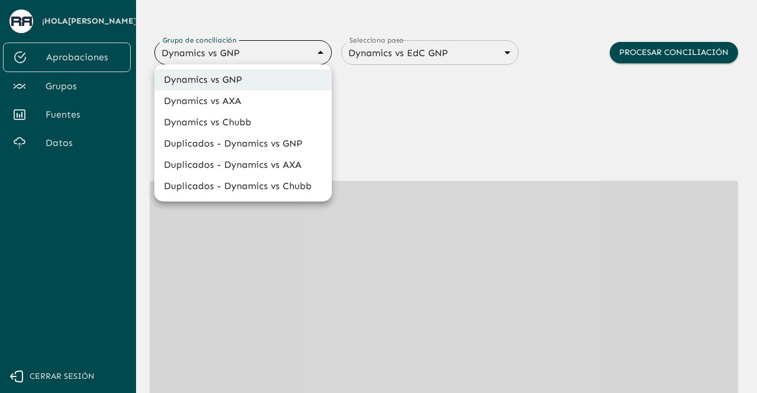
click at [310, 54] on body "Se están procesando los movimientos. Algunas acciones permanecerán deshabilitad…" at bounding box center [378, 153] width 757 height 393
click at [261, 99] on li "Dynamics vs AXA" at bounding box center [242, 100] width 177 height 21
type input "688d0fb445366dcf85fc95f2"
type input "688d222080ad215155b0dc6c"
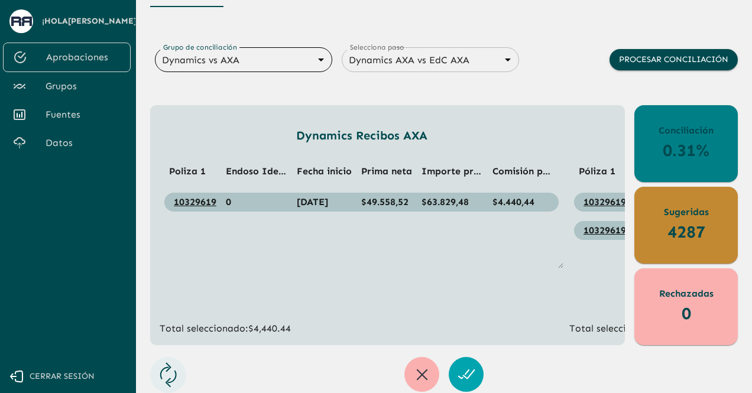
scroll to position [35, 0]
drag, startPoint x: 340, startPoint y: 345, endPoint x: 431, endPoint y: 342, distance: 90.5
click at [431, 342] on div "Dynamics Recibos AXA Poliza 1 Endoso Identificado Fecha inicio Prima [PERSON_NA…" at bounding box center [387, 225] width 475 height 240
drag, startPoint x: 212, startPoint y: 197, endPoint x: 167, endPoint y: 199, distance: 45.0
click at [167, 199] on td "10329619" at bounding box center [192, 202] width 57 height 19
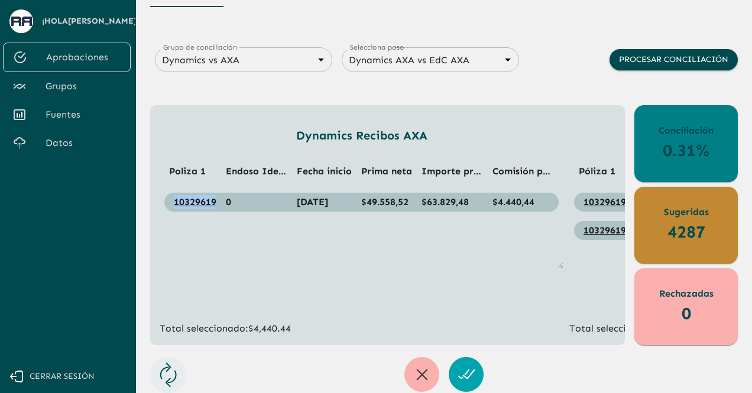
copy link "10329619"
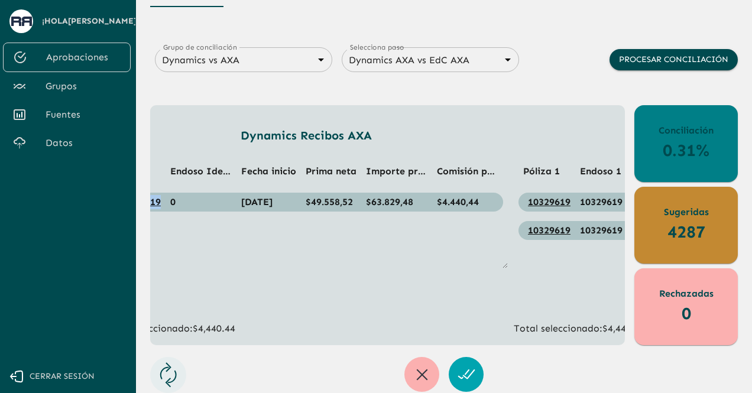
scroll to position [0, 0]
